Goal: Transaction & Acquisition: Purchase product/service

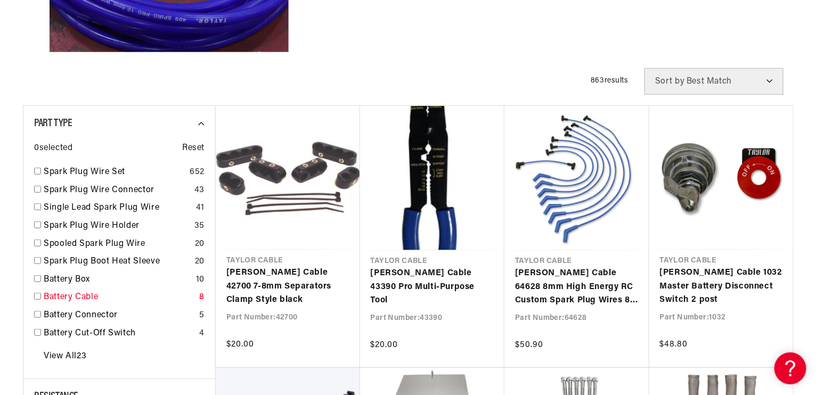
scroll to position [426, 0]
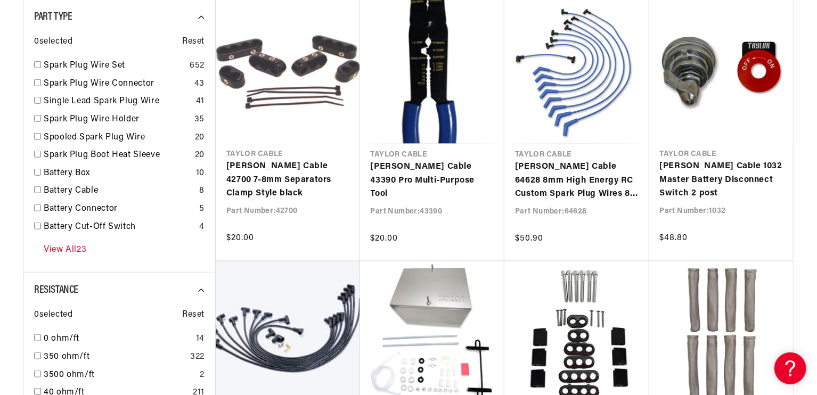
click at [70, 248] on link "View All 23" at bounding box center [65, 250] width 43 height 14
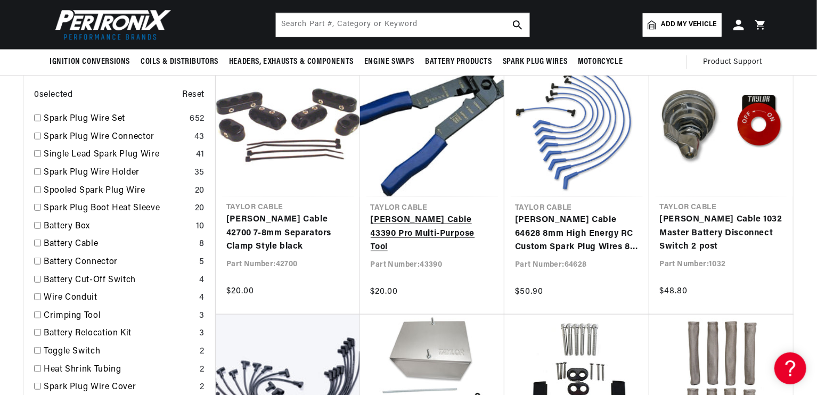
scroll to position [0, 0]
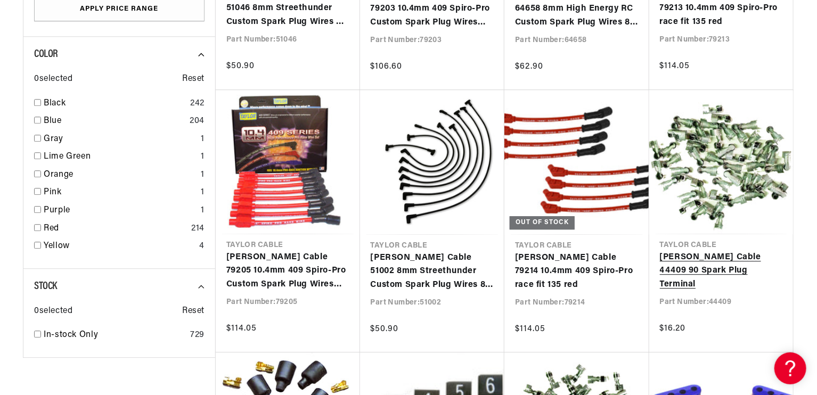
scroll to position [0, 323]
click at [705, 257] on link "Taylor Cable 44409 90 Spark Plug Terminal" at bounding box center [721, 271] width 123 height 41
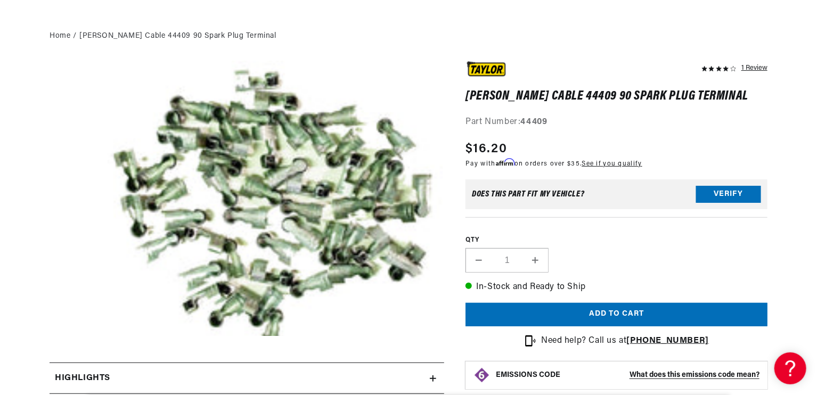
scroll to position [160, 0]
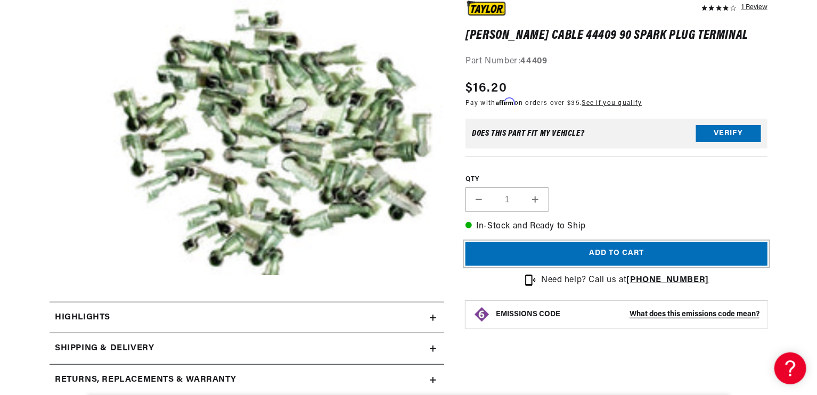
click at [595, 255] on button "Add to cart" at bounding box center [617, 254] width 302 height 24
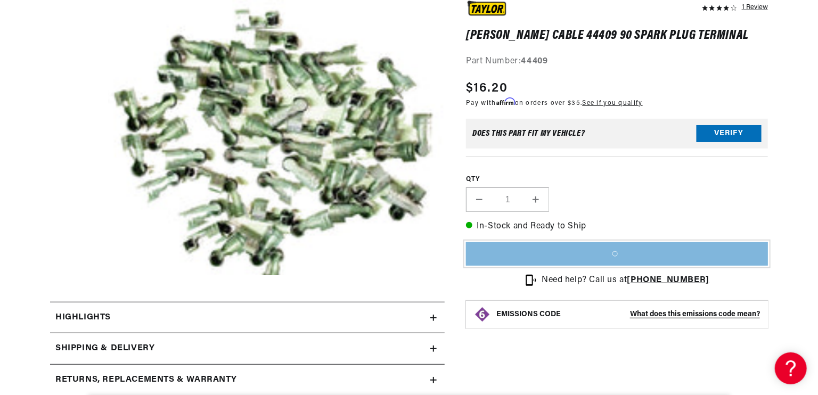
scroll to position [0, 0]
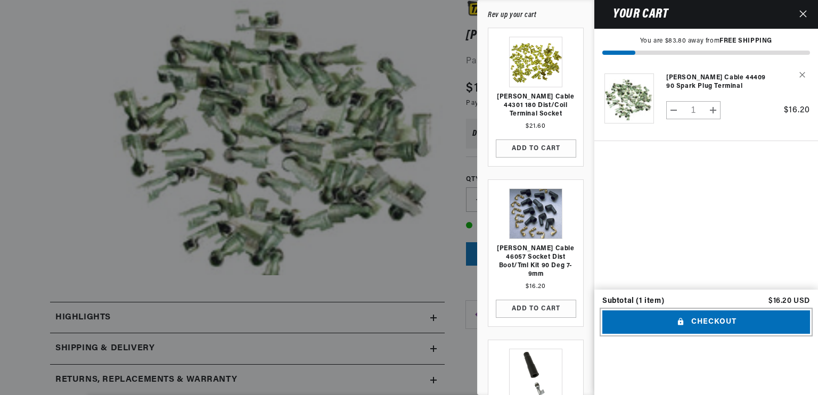
click at [719, 335] on button "Checkout" at bounding box center [706, 323] width 208 height 24
